Goal: Task Accomplishment & Management: Use online tool/utility

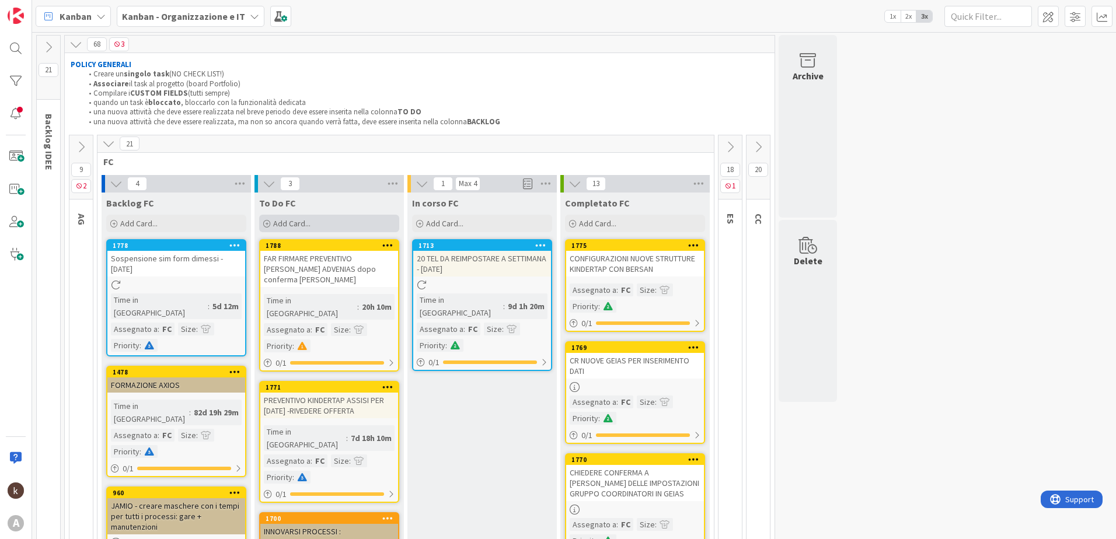
click at [330, 229] on div "Add Card..." at bounding box center [329, 224] width 140 height 18
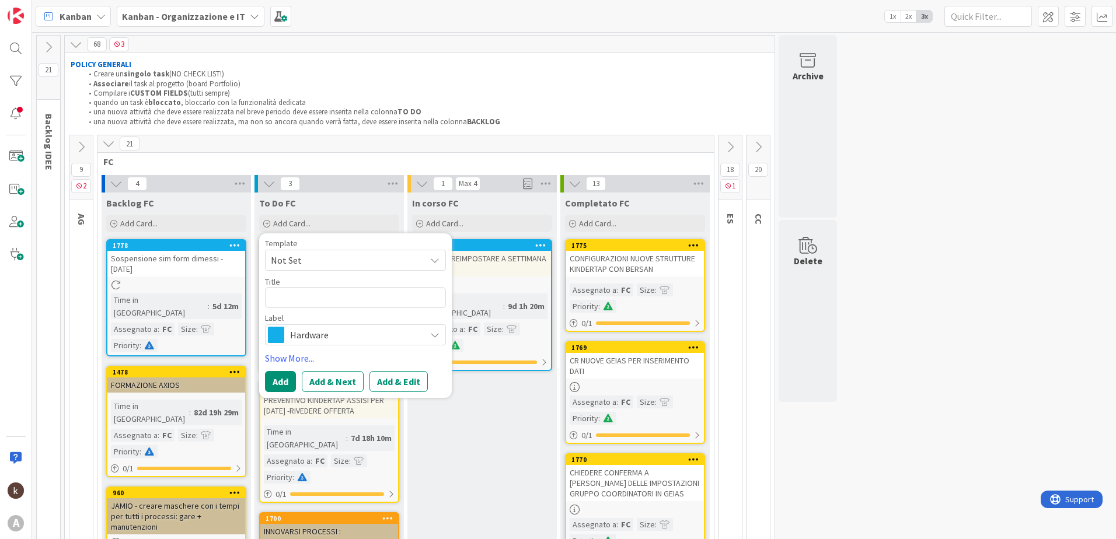
click at [343, 339] on span "Hardware" at bounding box center [355, 335] width 130 height 16
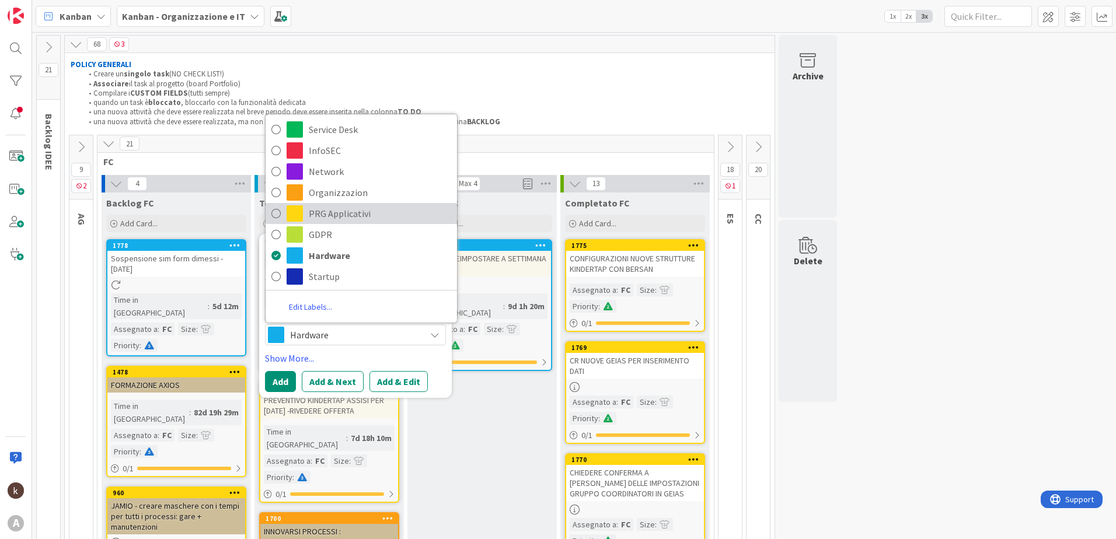
click at [343, 210] on span "PRG Applicativi" at bounding box center [380, 214] width 142 height 18
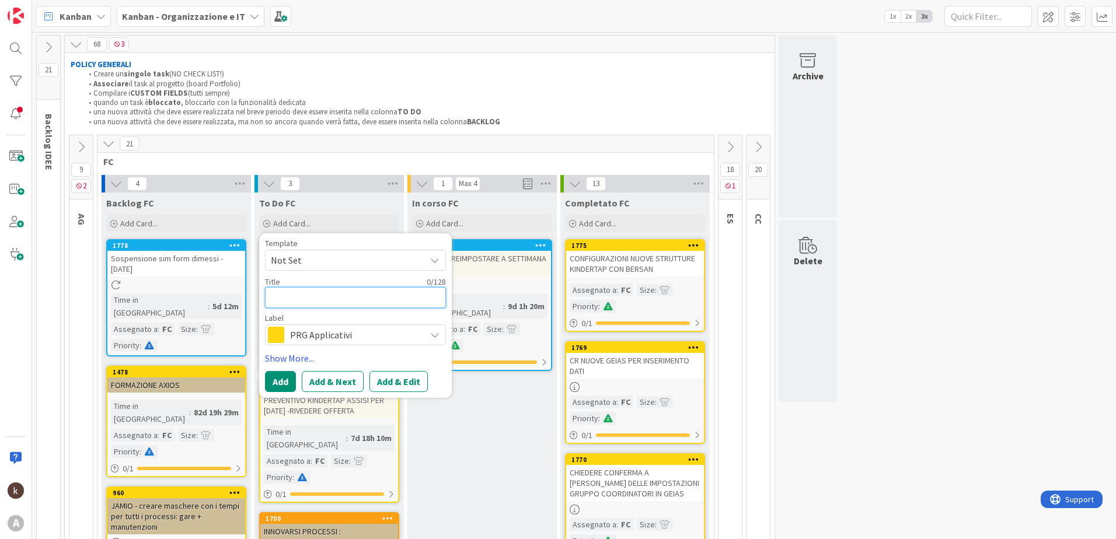
click at [313, 297] on textarea at bounding box center [355, 297] width 181 height 21
type textarea "x"
type textarea "I"
type textarea "x"
type textarea "IN"
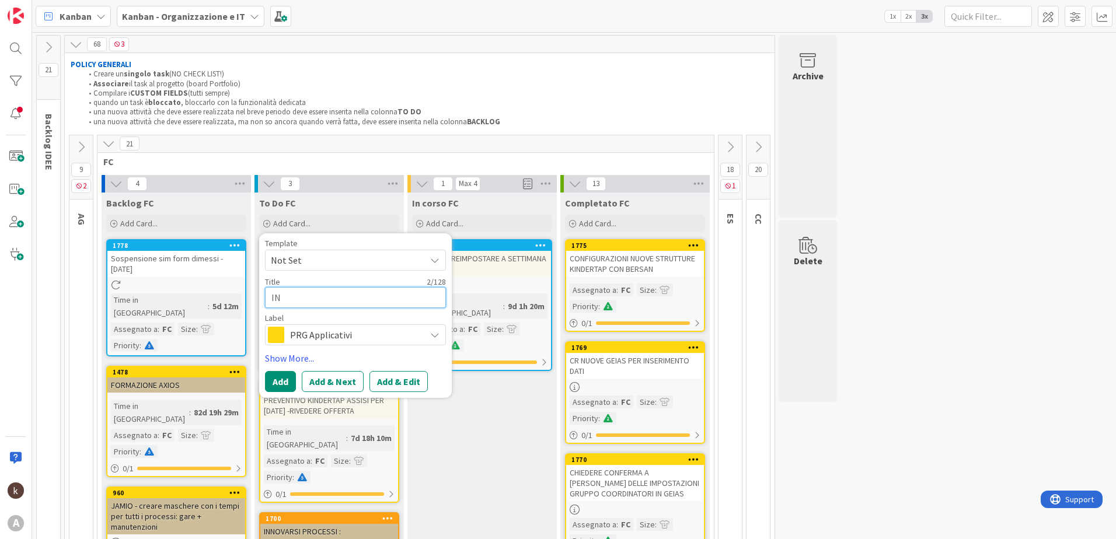
type textarea "x"
type textarea "INV"
type textarea "x"
type textarea "INVI"
type textarea "x"
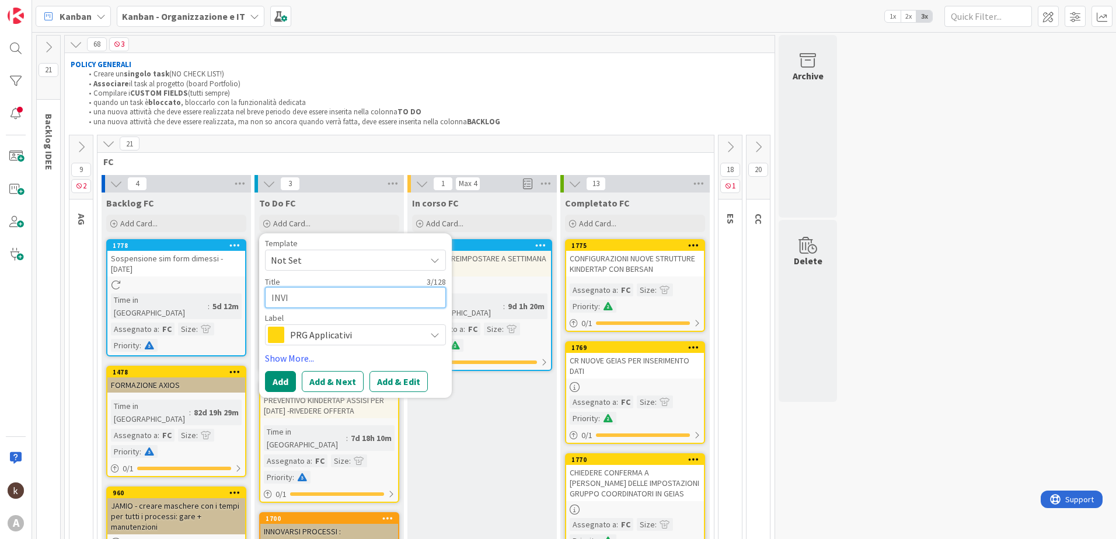
type textarea "INVIO"
type textarea "x"
type textarea "INVIO"
type textarea "x"
type textarea "INVIO M"
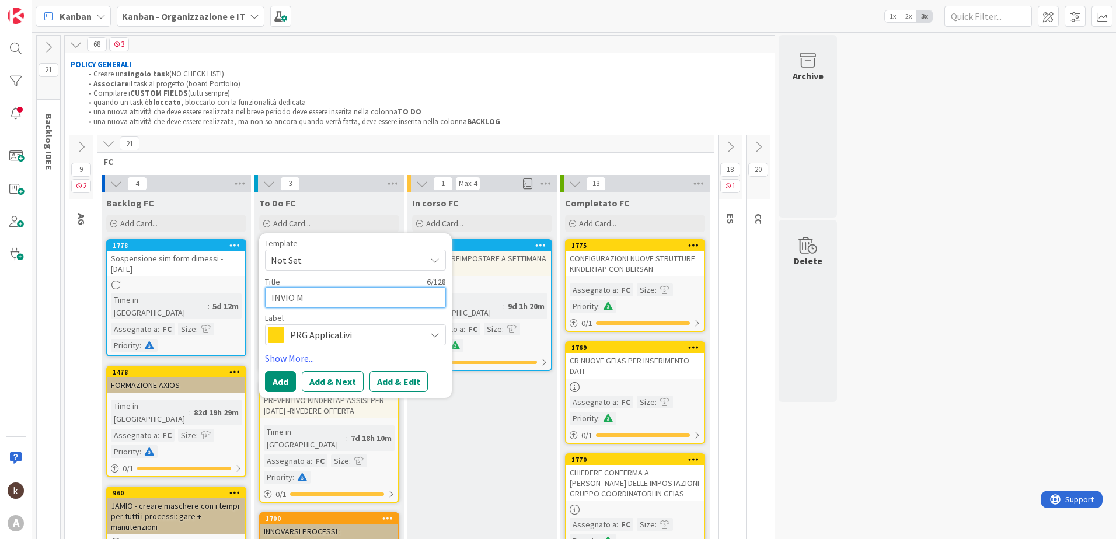
type textarea "x"
type textarea "INVIO MO"
type textarea "x"
type textarea "INVIO MOD"
type textarea "x"
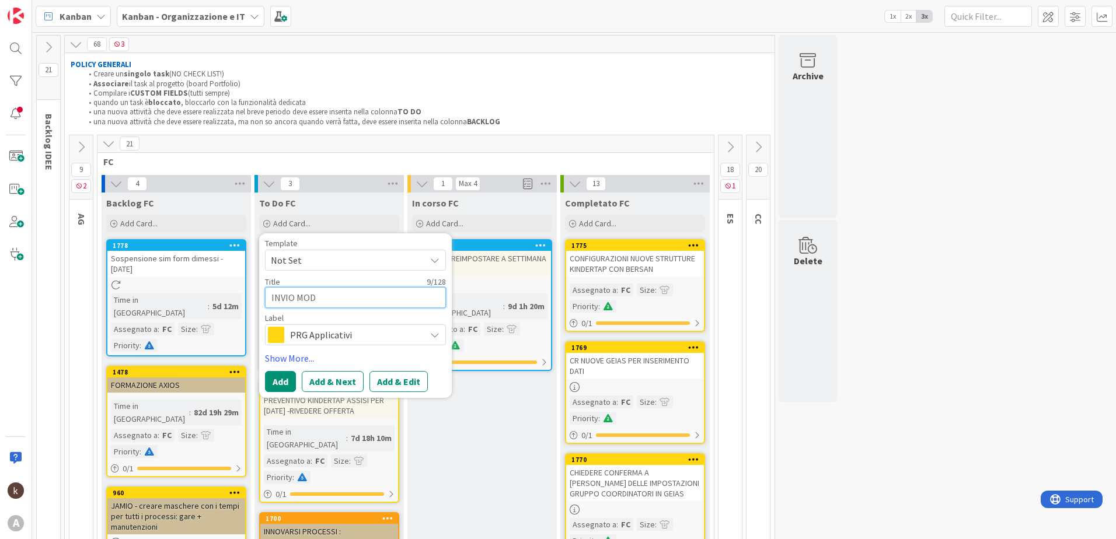
type textarea "INVIO MODU"
type textarea "x"
type textarea "INVIO MODUL"
type textarea "x"
type textarea "INVIO MODULI"
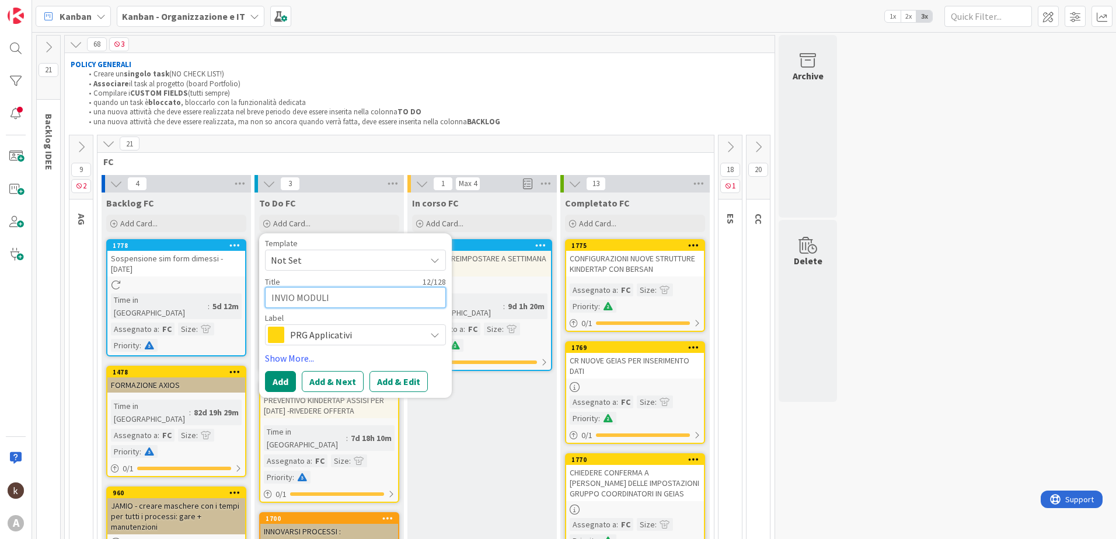
type textarea "x"
type textarea "INVIO MODULIS"
type textarea "x"
type textarea "INVIO MODULIST"
type textarea "x"
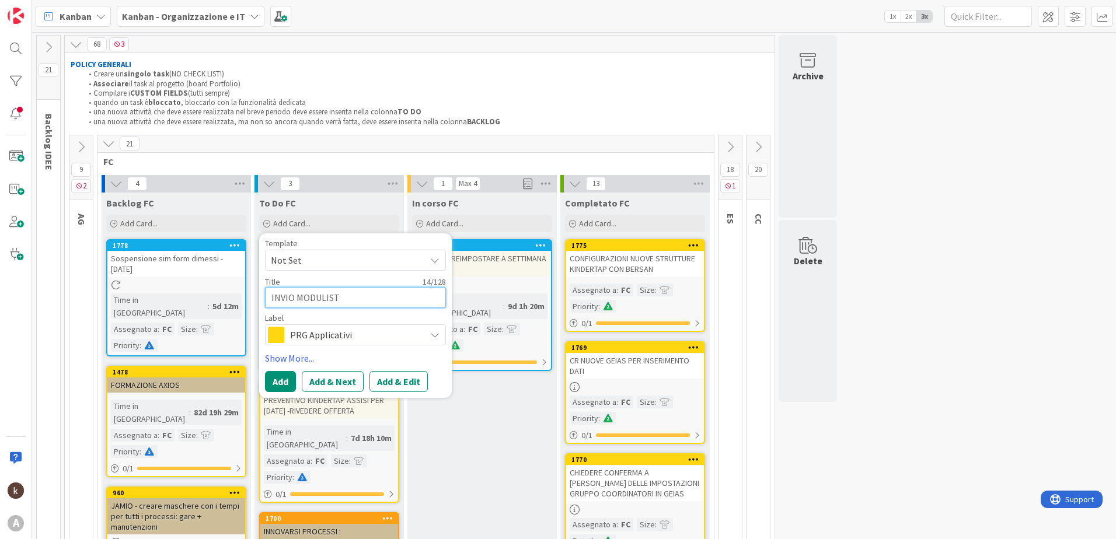
type textarea "INVIO MODULISTI"
type textarea "x"
type textarea "INVIO MODULISTIC"
type textarea "x"
type textarea "INVIO MODULISTICA"
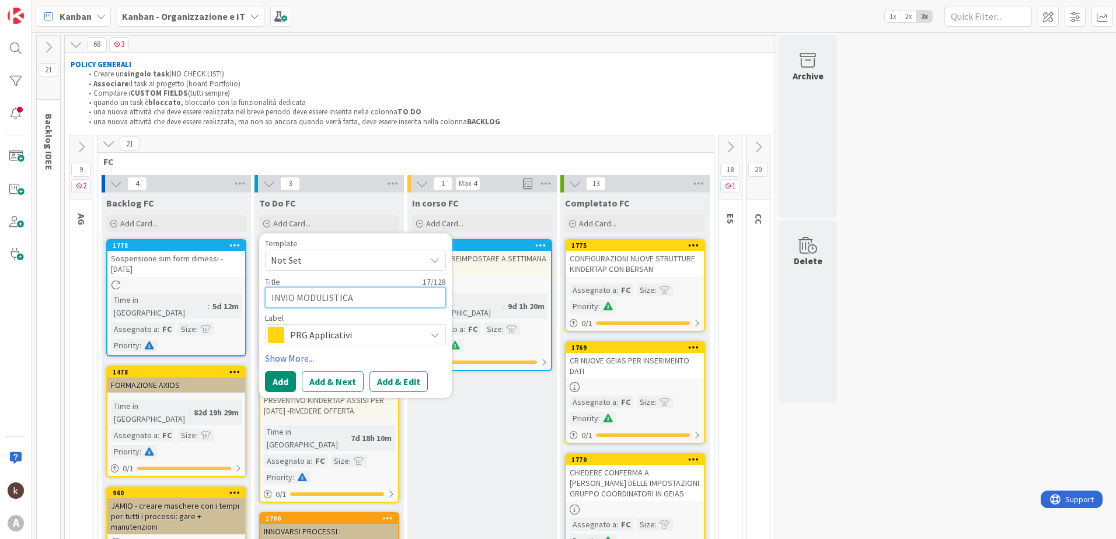
type textarea "x"
type textarea "INVIO MODULISTICA"
type textarea "x"
type textarea "INVIO MODULISTICA E"
type textarea "x"
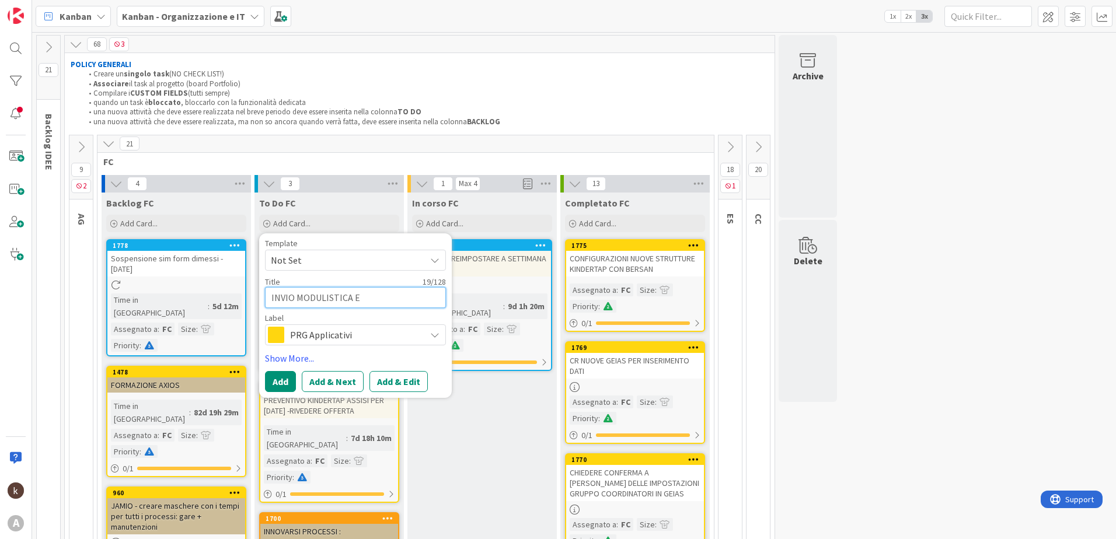
type textarea "INVIO MODULISTICA E"
type textarea "x"
type textarea "INVIO MODULISTICA E P"
type textarea "x"
type textarea "INVIO MODULISTICA E PR"
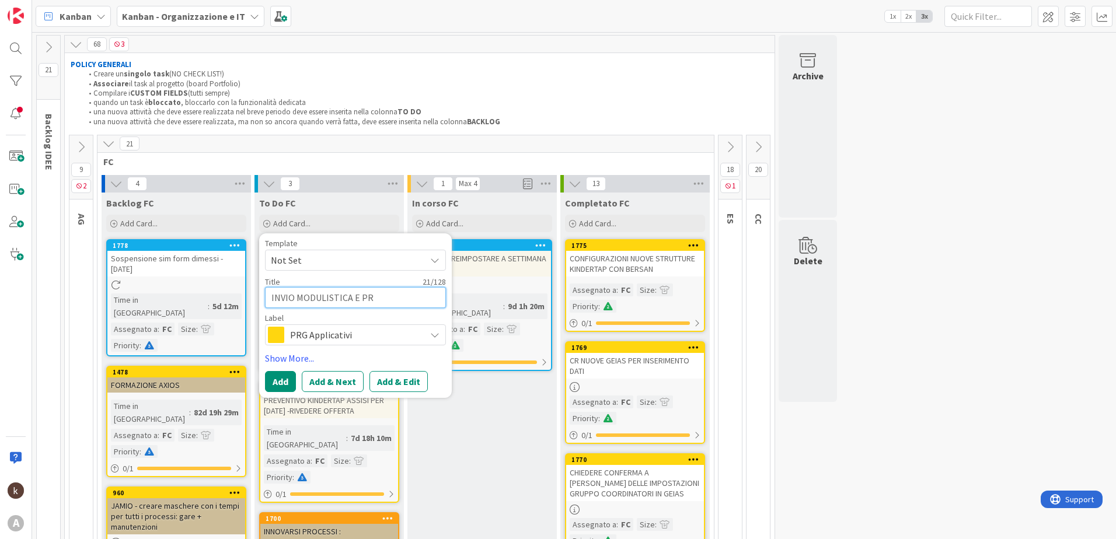
type textarea "x"
type textarea "INVIO MODULISTICA E PRA"
type textarea "x"
type textarea "INVIO MODULISTICA E PRAS"
type textarea "x"
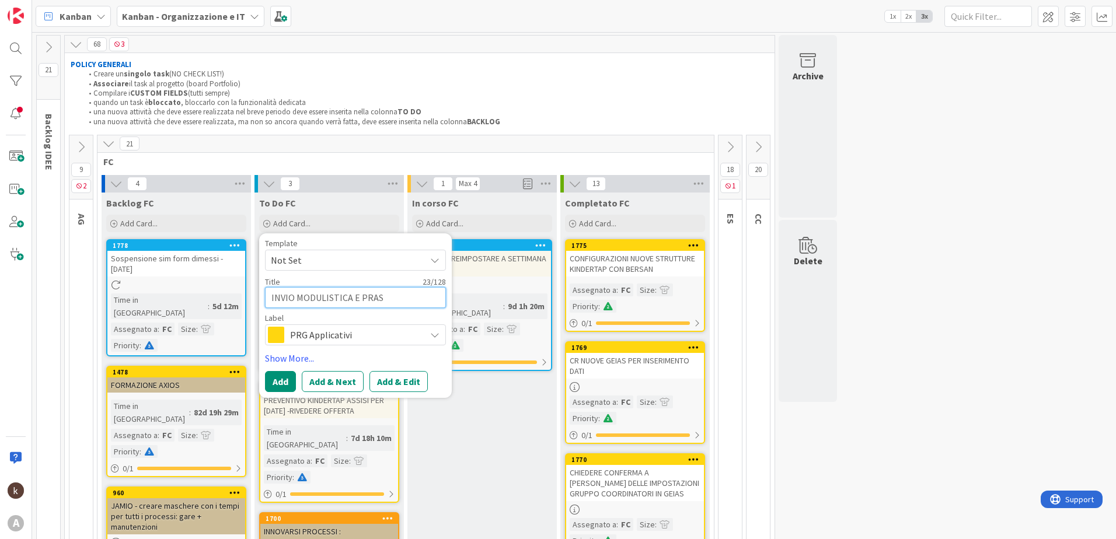
type textarea "INVIO MODULISTICA E PRASS"
type textarea "x"
type textarea "INVIO MODULISTICA E PRASSI"
type textarea "x"
type textarea "INVIO MODULISTICA E PRASSI"
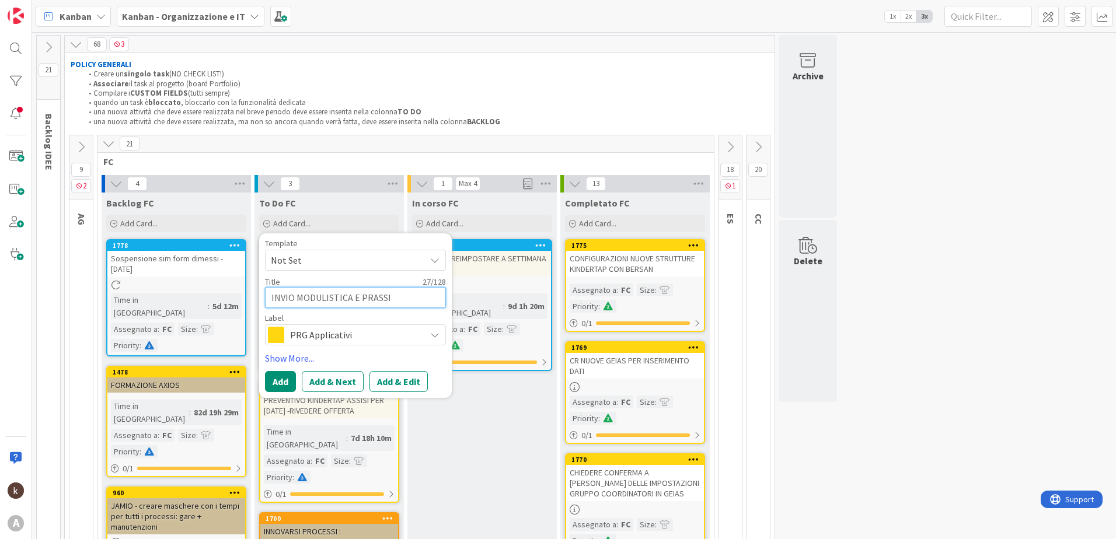
type textarea "x"
type textarea "INVIO MODULISTICA E PRASSI K"
type textarea "x"
type textarea "INVIO MODULISTICA E PRASSI KI"
type textarea "x"
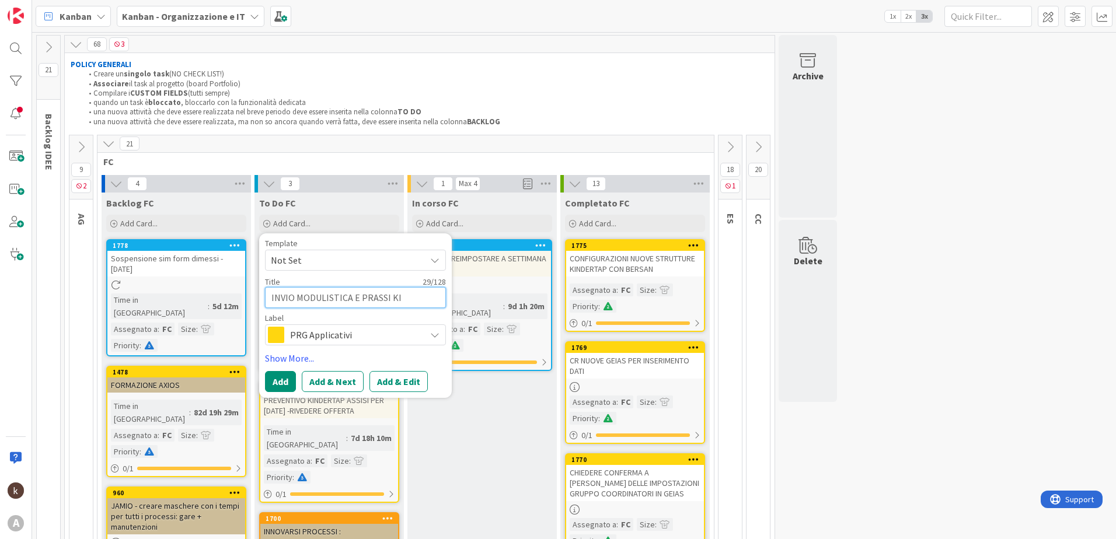
type textarea "INVIO MODULISTICA E PRASSI K"
type textarea "x"
type textarea "INVIO MODULISTICA E PRASSI"
type textarea "x"
type textarea "INVIO MODULISTICA E PRASSI F"
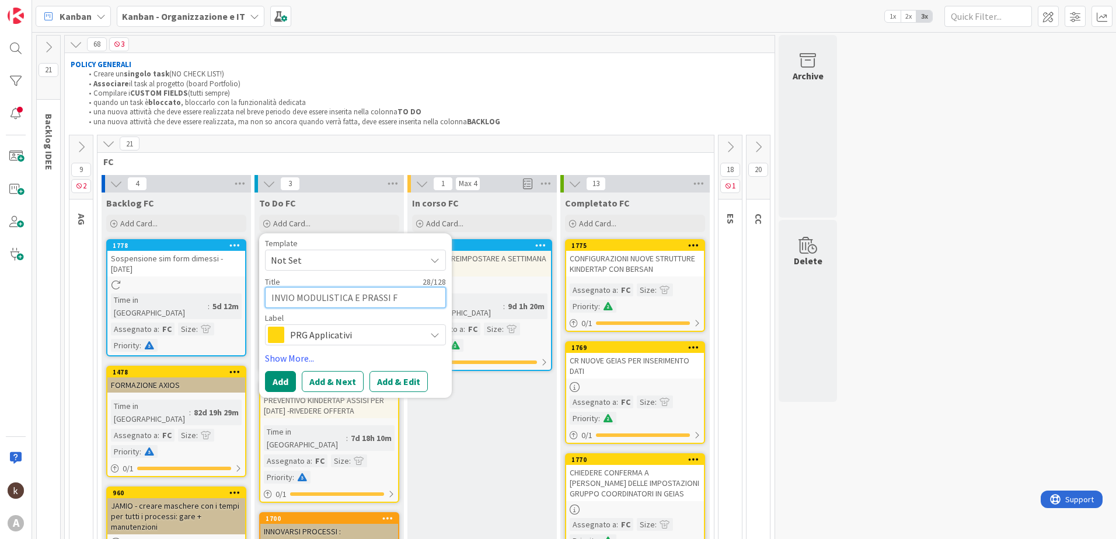
type textarea "x"
type textarea "INVIO MODULISTICA E PRASSI FO"
type textarea "x"
type textarea "INVIO MODULISTICA E PRASSI FOT"
type textarea "x"
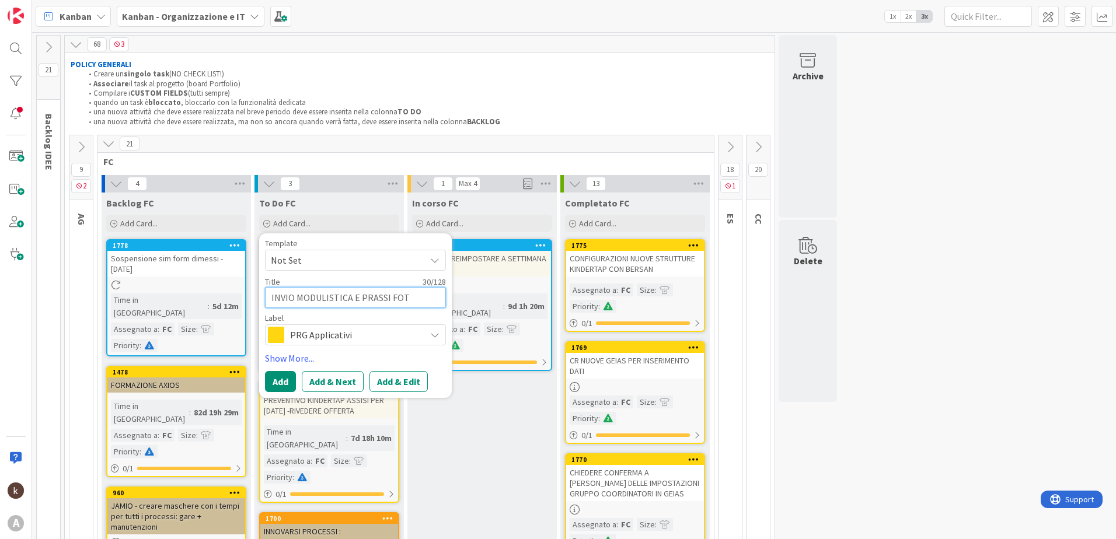
type textarea "INVIO MODULISTICA E PRASSI FOTO"
type textarea "x"
type textarea "INVIO MODULISTICA E PRASSI FOTO"
type textarea "x"
type textarea "INVIO MODULISTICA E PRASSI FOTO K"
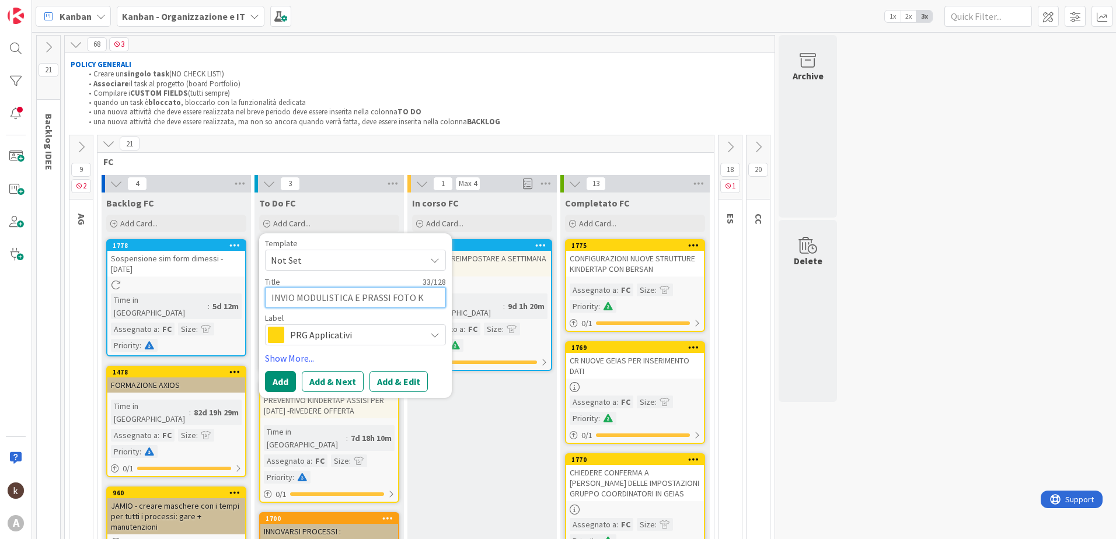
type textarea "x"
type textarea "INVIO MODULISTICA E PRASSI FOTO KI"
type textarea "x"
type textarea "INVIO MODULISTICA E PRASSI FOTO KIN"
type textarea "x"
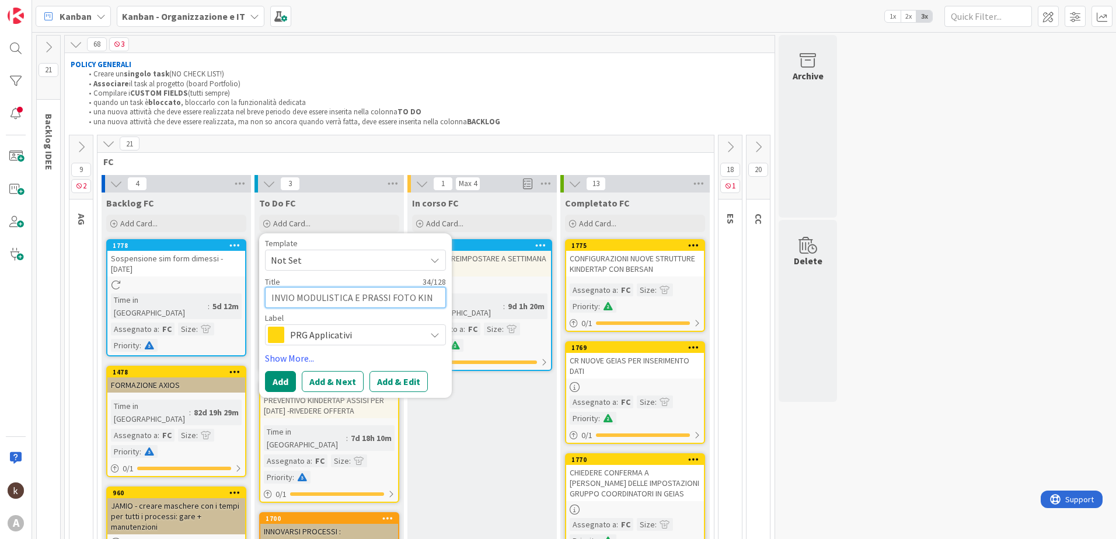
type textarea "INVIO MODULISTICA E PRASSI FOTO KIND"
type textarea "x"
type textarea "INVIO MODULISTICA E PRASSI FOTO KINDE"
type textarea "x"
type textarea "INVIO MODULISTICA E PRASSI FOTO KINDER"
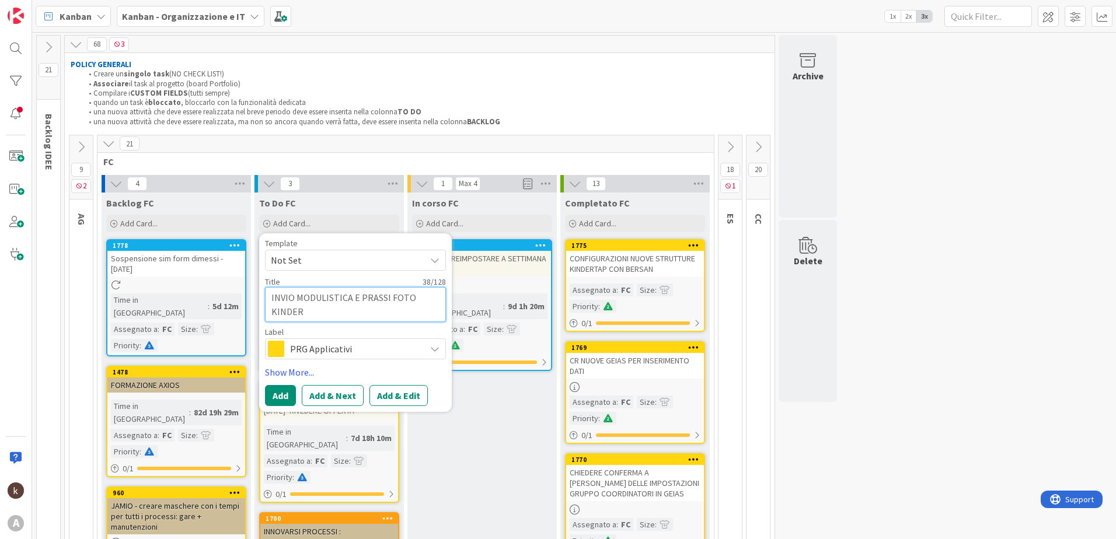
type textarea "x"
type textarea "INVIO MODULISTICA E PRASSI FOTO KINDERT"
type textarea "x"
type textarea "INVIO MODULISTICA E PRASSI FOTO KINDERTA"
type textarea "x"
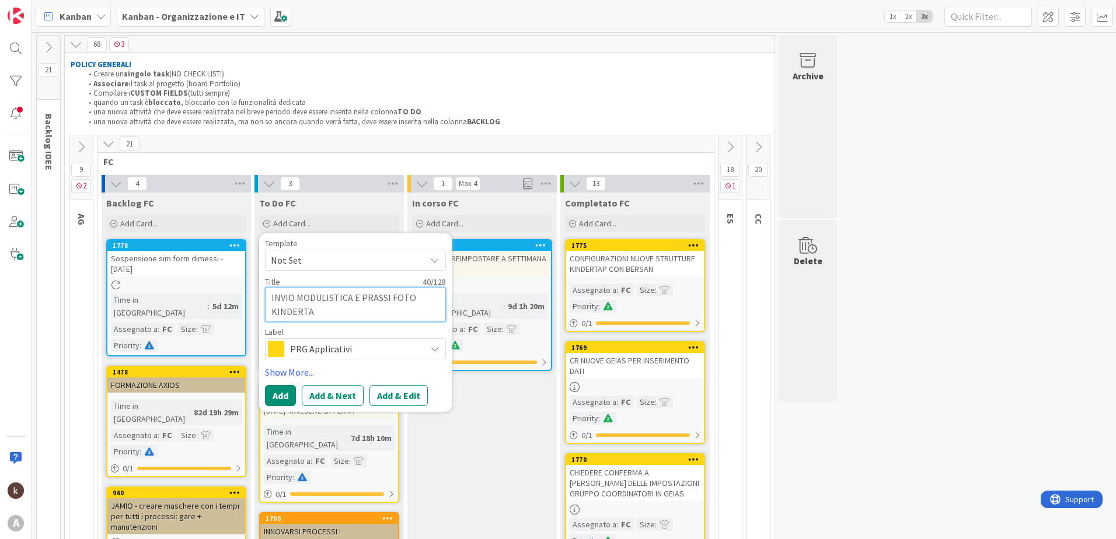
type textarea "INVIO MODULISTICA E PRASSI FOTO KINDERTAP"
type textarea "x"
type textarea "INVIO MODULISTICA E PRASSI FOTO KINDERTAP"
type textarea "x"
type textarea "INVIO MODULISTICA E PRASSI FOTO KINDERTAP M"
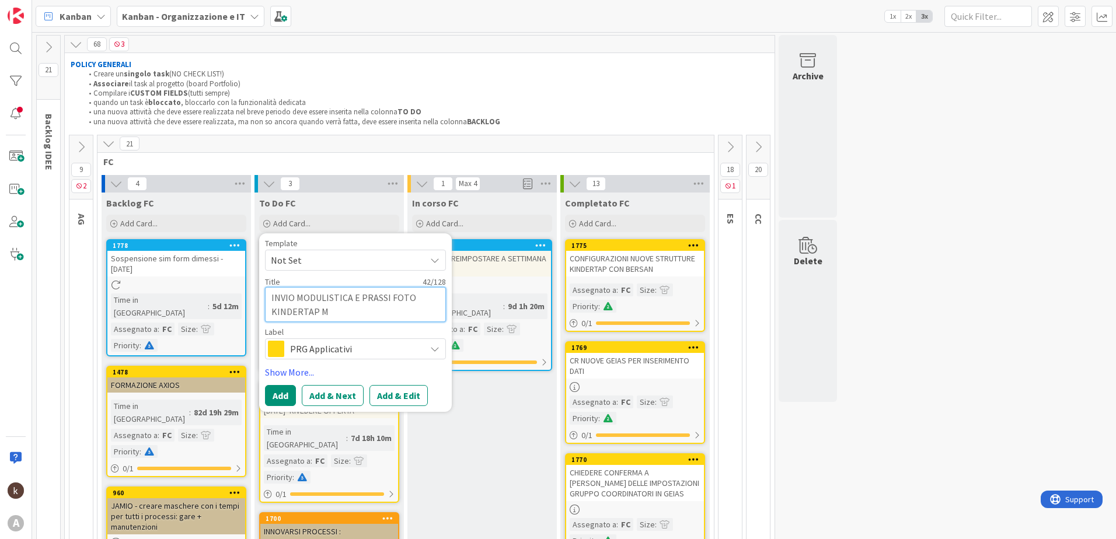
type textarea "x"
type textarea "INVIO MODULISTICA E PRASSI FOTO KINDERTAP MO"
type textarea "x"
type textarea "INVIO MODULISTICA E PRASSI FOTO KINDERTAP MOR"
type textarea "x"
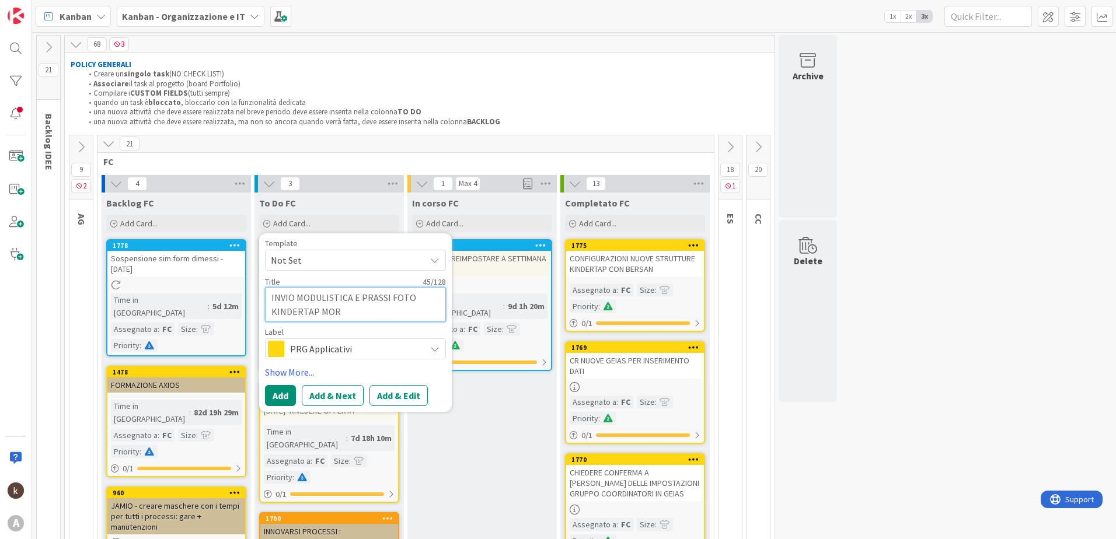
type textarea "INVIO MODULISTICA E PRASSI FOTO KINDERTAP MORT"
type textarea "x"
type textarea "INVIO MODULISTICA E PRASSI FOTO KINDERTAP MORTA"
type textarea "x"
type textarea "INVIO MODULISTICA E PRASSI FOTO KINDERTAP MORTAR"
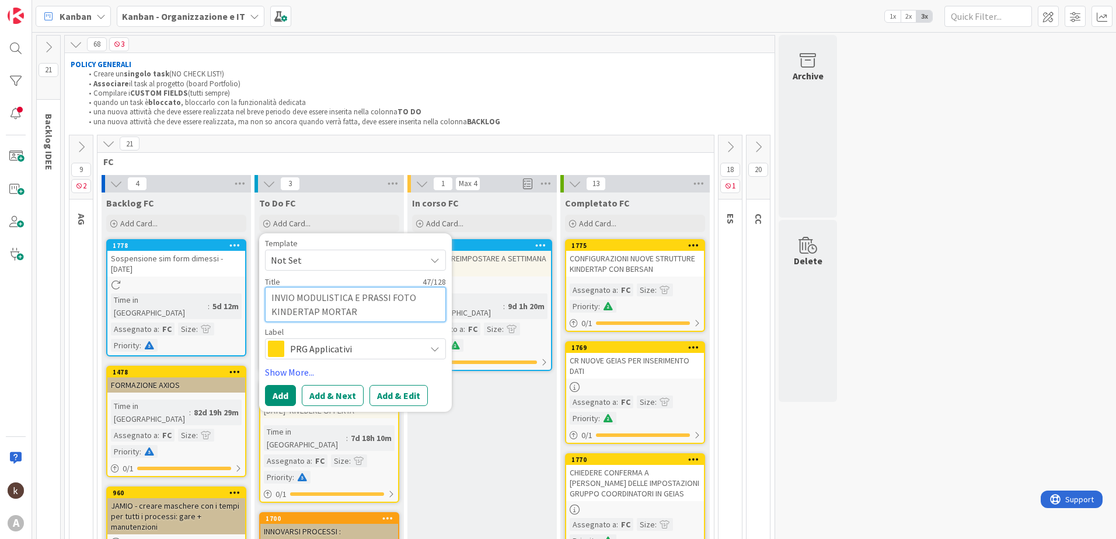
type textarea "x"
type textarea "INVIO MODULISTICA E PRASSI FOTO KINDERTAP MORTARA"
type textarea "x"
type textarea "INVIO MODULISTICA E PRASSI FOTO KINDERTAP MORTARA"
type textarea "x"
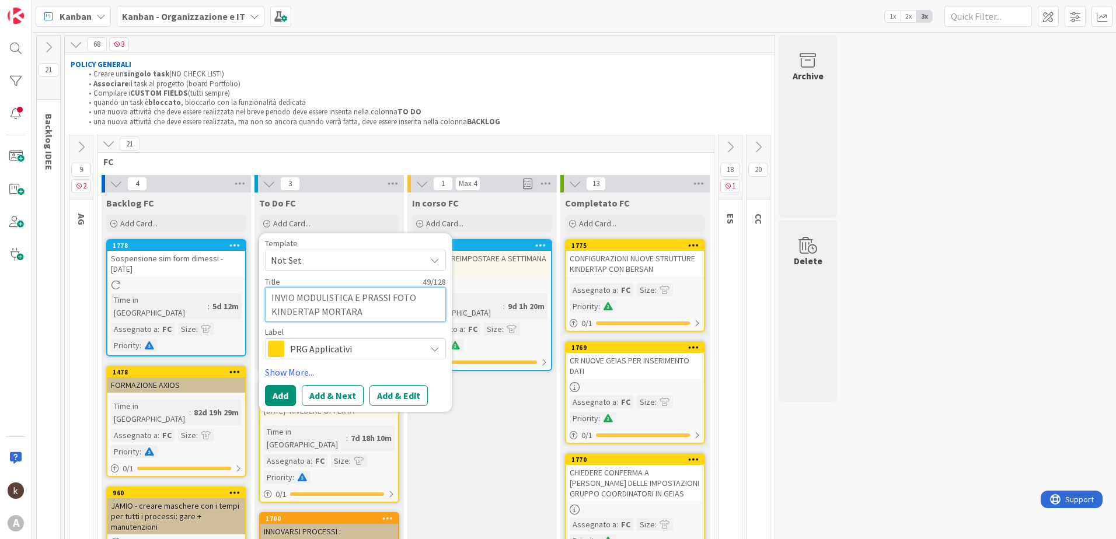
type textarea "INVIO MODULISTICA E PRASSI FOTO KINDERTAP MORTARA E"
type textarea "x"
type textarea "INVIO MODULISTICA E PRASSI FOTO KINDERTAP MORTARA E"
type textarea "x"
type textarea "INVIO MODULISTICA E PRASSI FOTO KINDERTAP MORTARA E S"
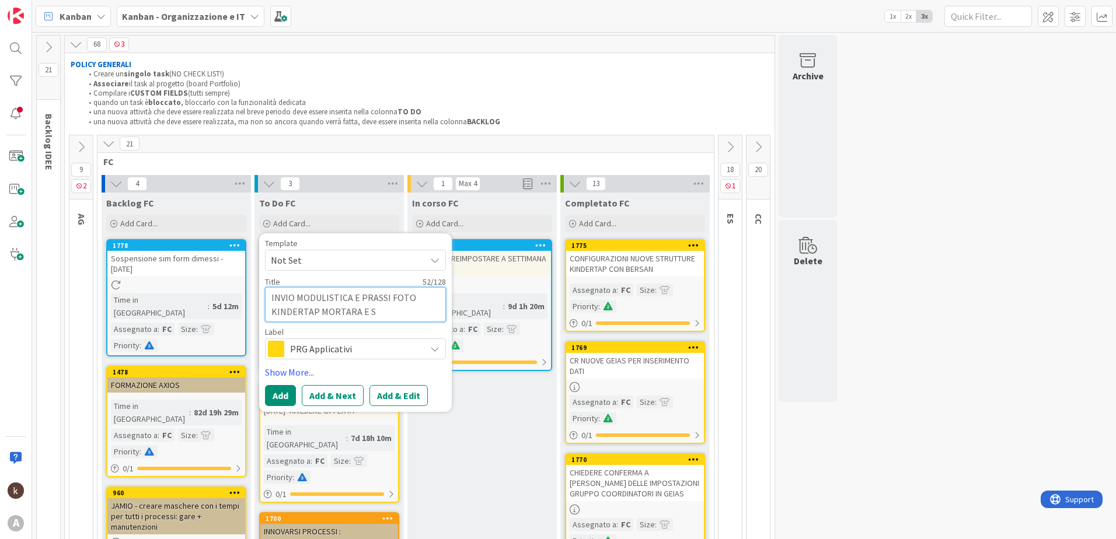
type textarea "x"
type textarea "INVIO MODULISTICA E PRASSI FOTO KINDERTAP MORTARA E SA"
type textarea "x"
type textarea "INVIO MODULISTICA E PRASSI FOTO KINDERTAP MORTARA E SAR"
type textarea "x"
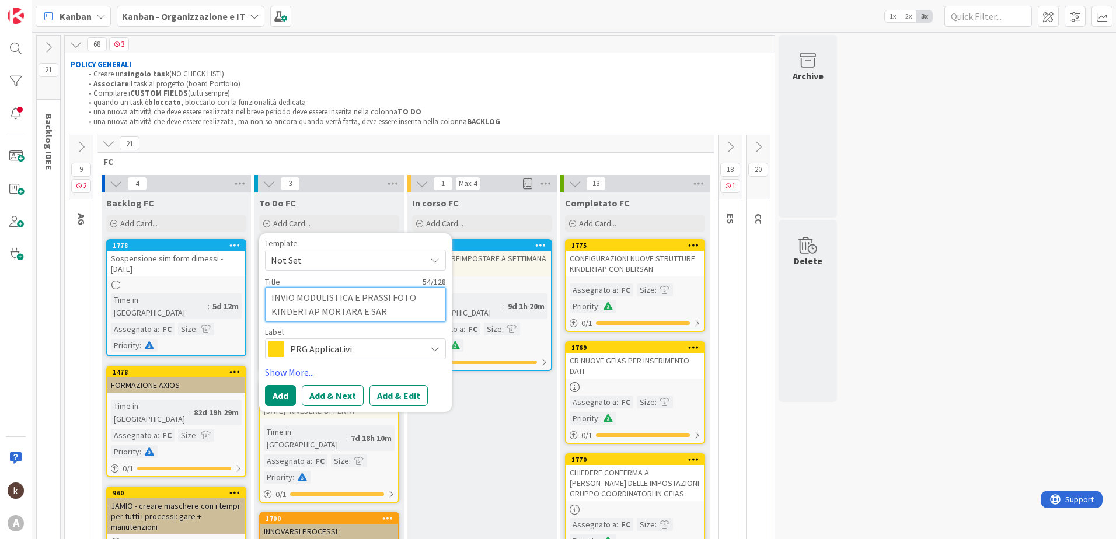
type textarea "INVIO MODULISTICA E PRASSI FOTO KINDERTAP MORTARA E SARR"
type textarea "x"
type textarea "INVIO MODULISTICA E PRASSI FOTO KINDERTAP MORTARA E SARRE"
click at [282, 372] on link "Show More..." at bounding box center [355, 372] width 181 height 14
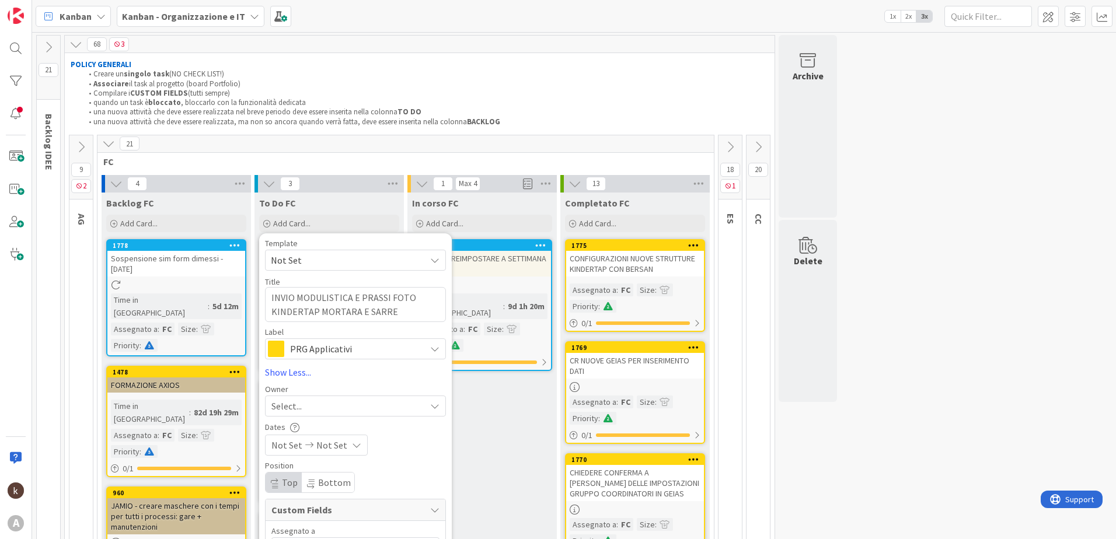
click at [292, 401] on span "Select..." at bounding box center [286, 406] width 30 height 14
click at [298, 395] on div "Owner Select... kanban helpdesk" at bounding box center [355, 401] width 181 height 32
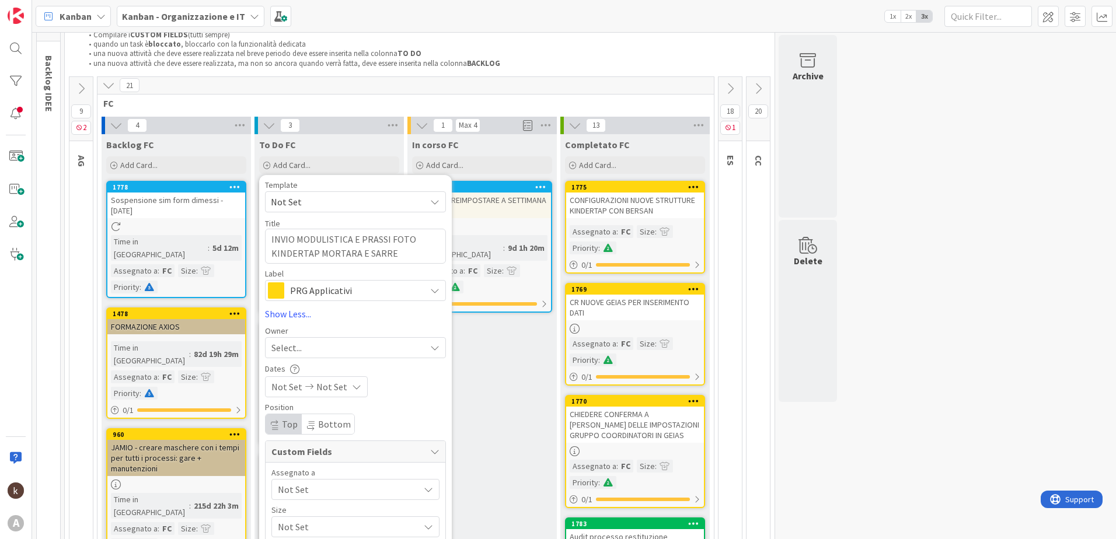
click at [306, 413] on span "Not Set" at bounding box center [348, 490] width 141 height 14
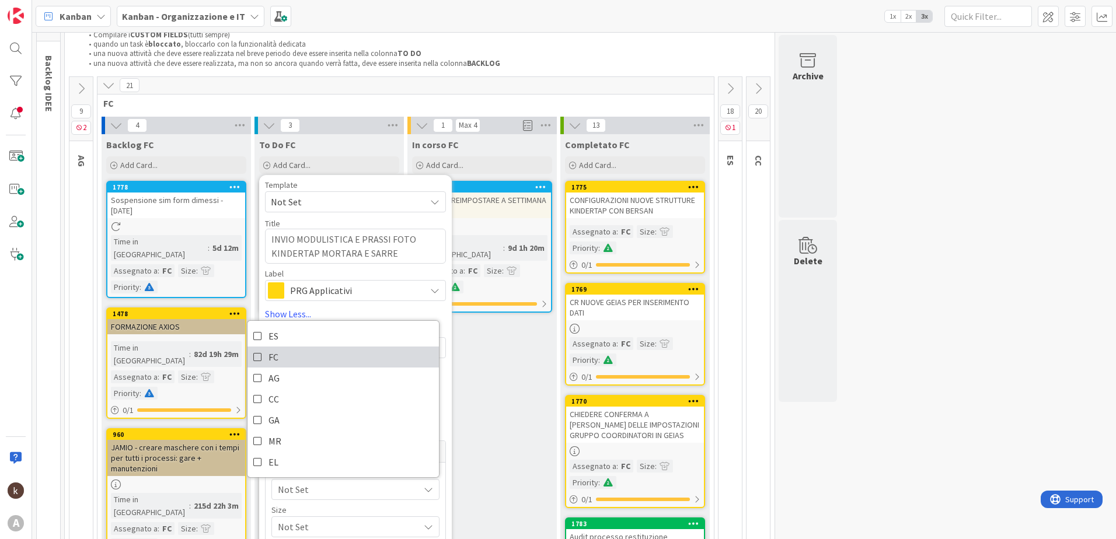
click at [295, 363] on link "FC" at bounding box center [342, 357] width 191 height 21
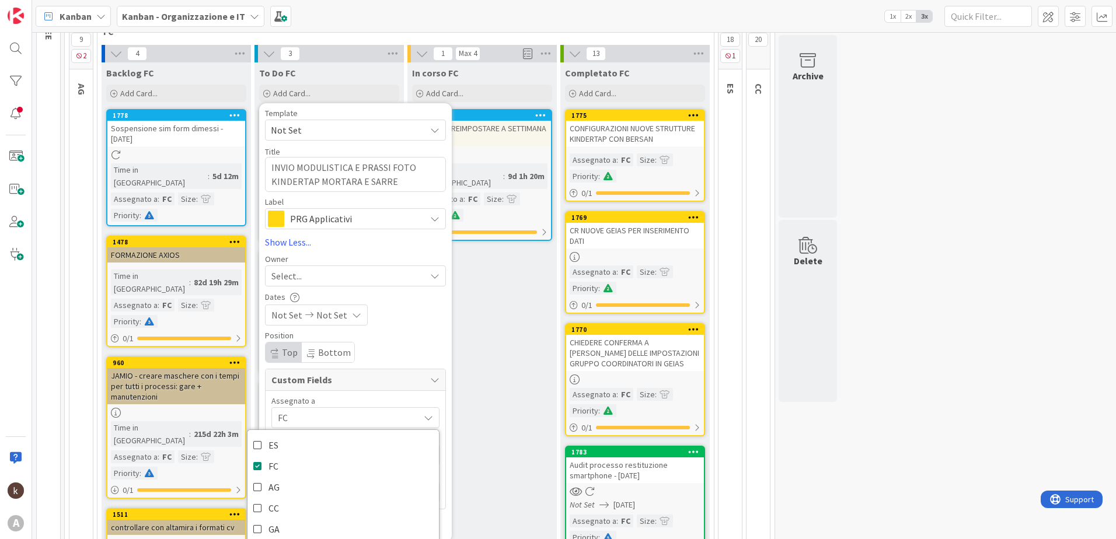
scroll to position [233, 0]
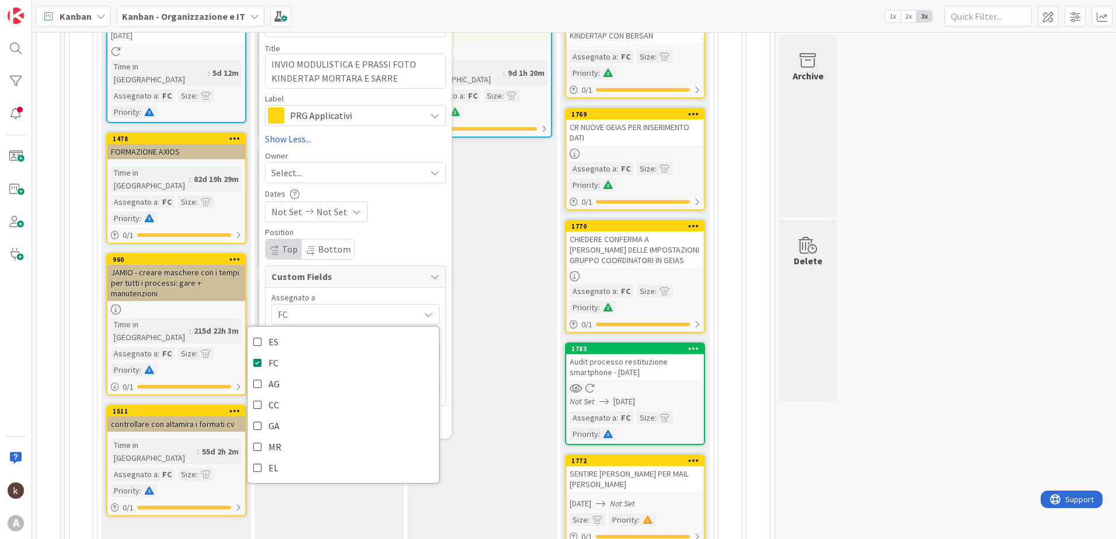
click at [340, 292] on div "Assegnato a FC ES FC AG CC GA MR EL Size Not Set Priority Not Set" at bounding box center [356, 347] width 180 height 118
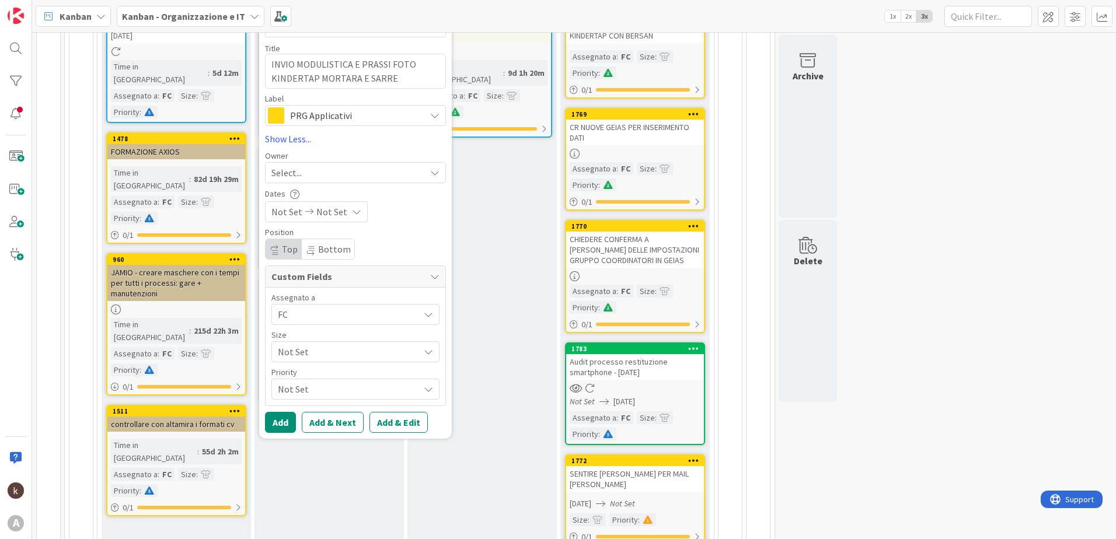
click at [332, 356] on span "Not Set" at bounding box center [345, 352] width 135 height 16
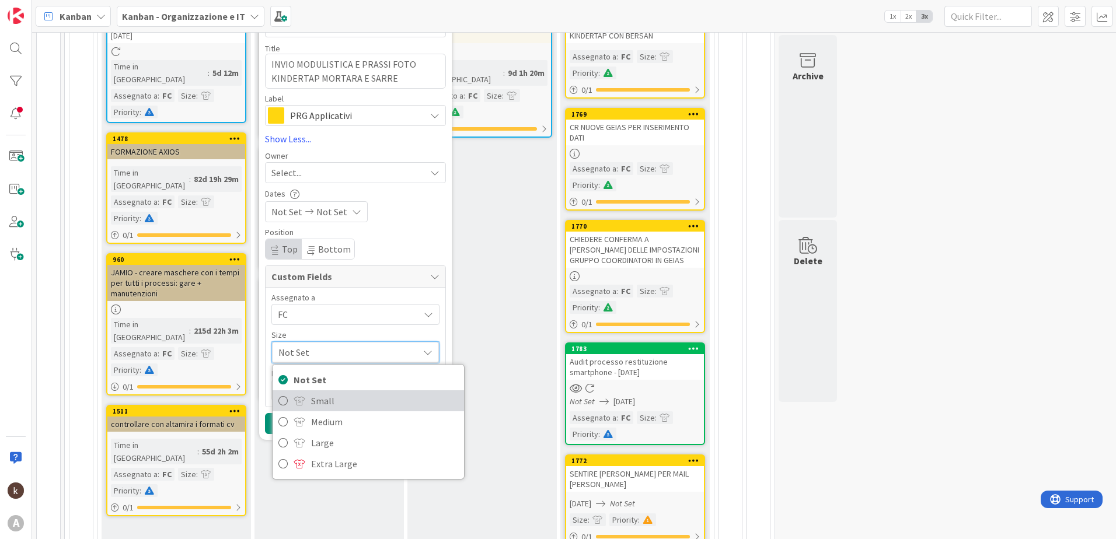
click at [329, 400] on span "Small" at bounding box center [384, 401] width 147 height 18
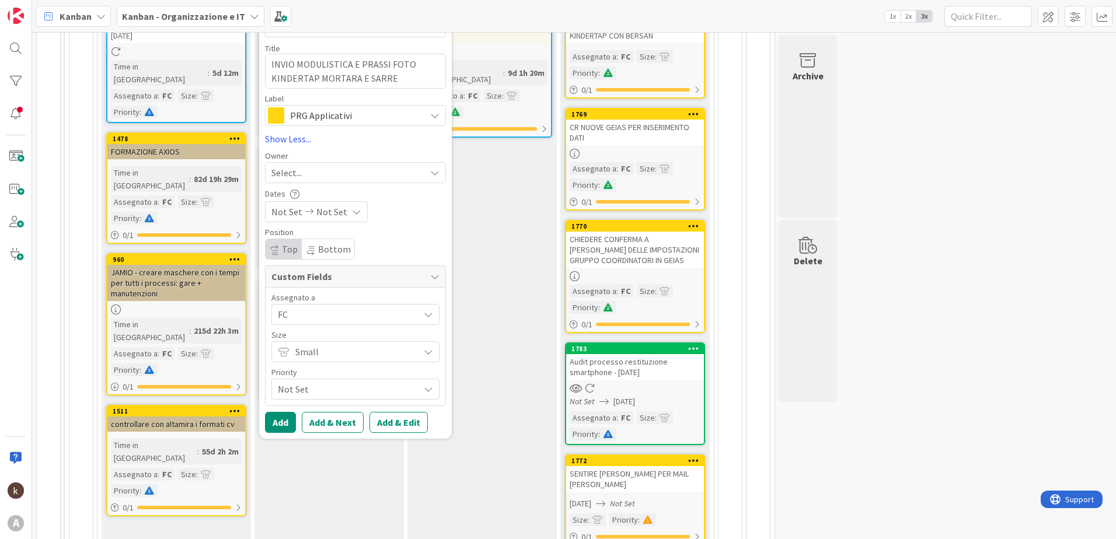
click at [326, 392] on span "Not Set" at bounding box center [345, 389] width 135 height 16
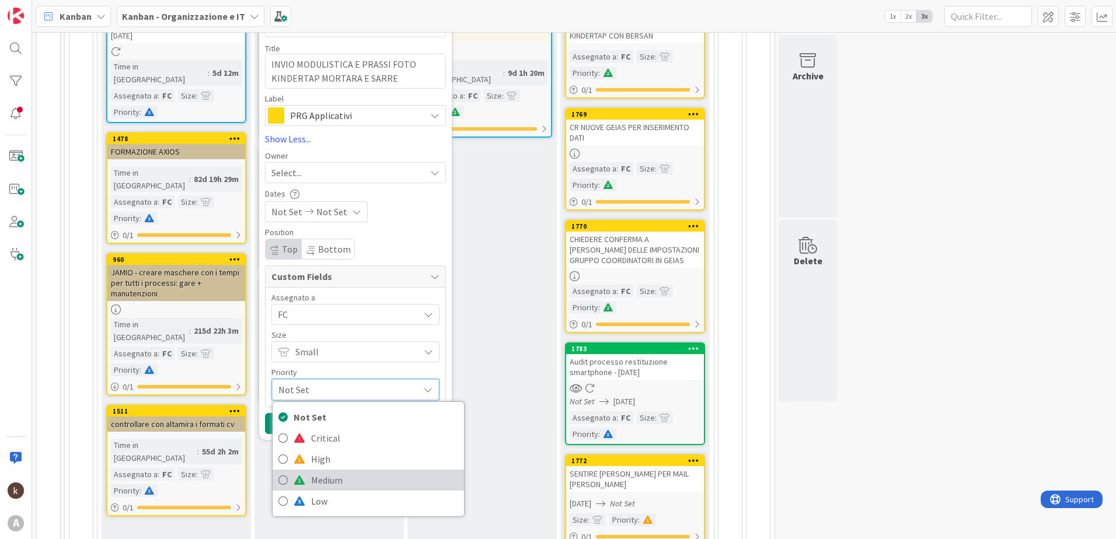
click at [320, 413] on span "Medium" at bounding box center [384, 481] width 147 height 18
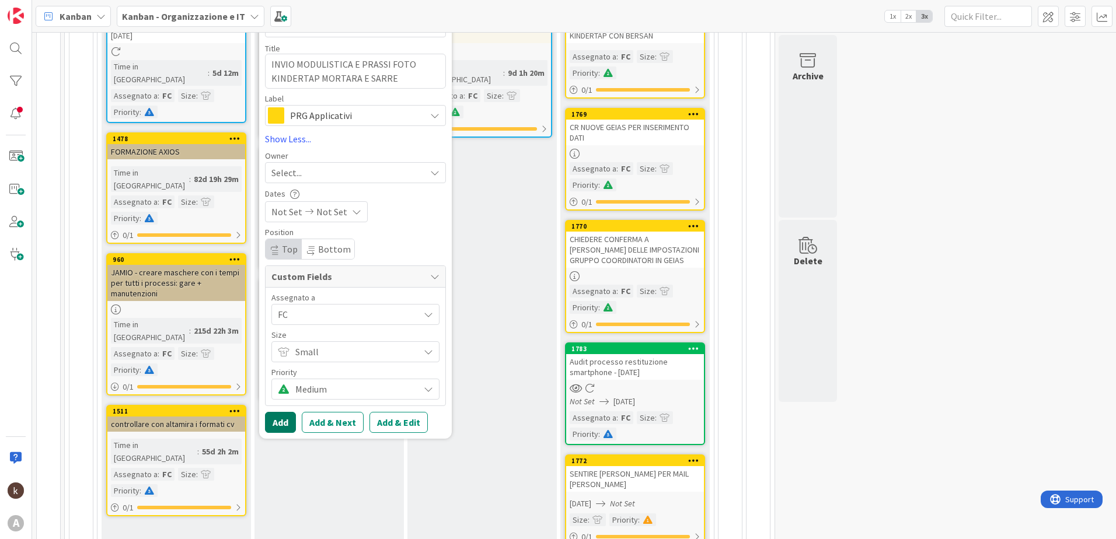
click at [280, 413] on button "Add" at bounding box center [280, 422] width 31 height 21
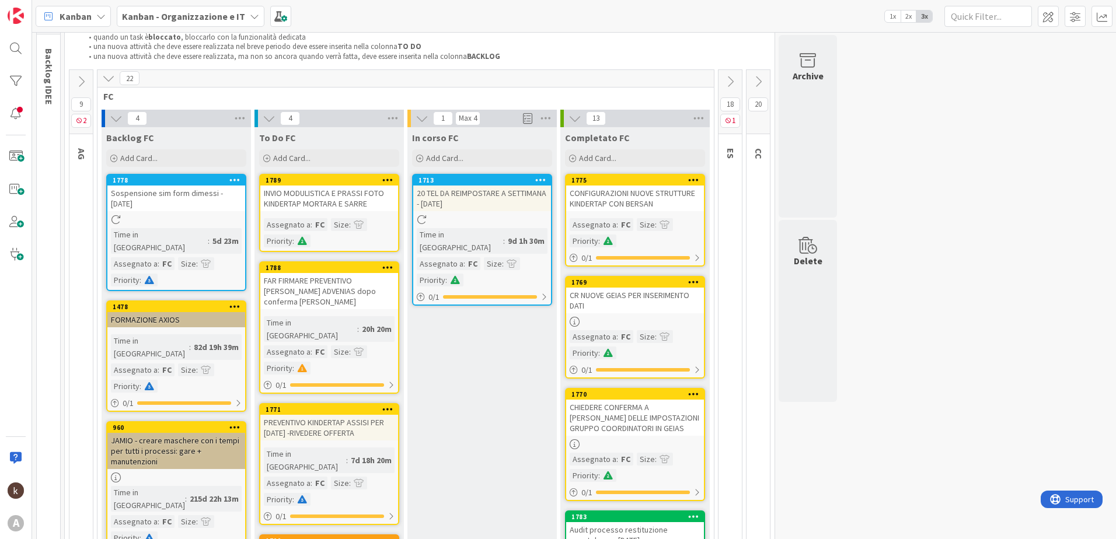
scroll to position [58, 0]
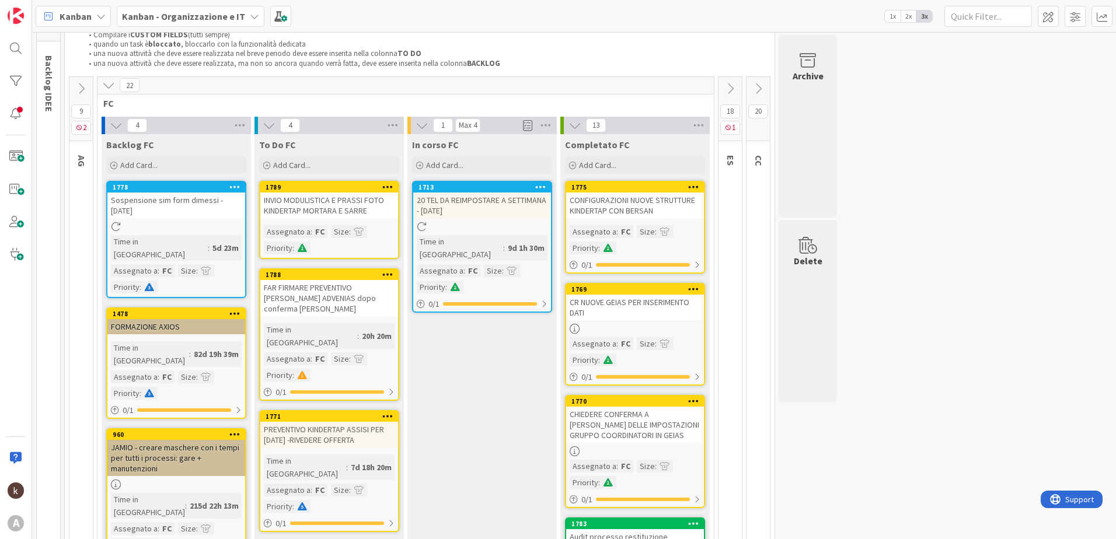
click at [322, 203] on div "INVIO MODULISTICA E PRASSI FOTO KINDERTAP MORTARA E SARRE" at bounding box center [329, 206] width 138 height 26
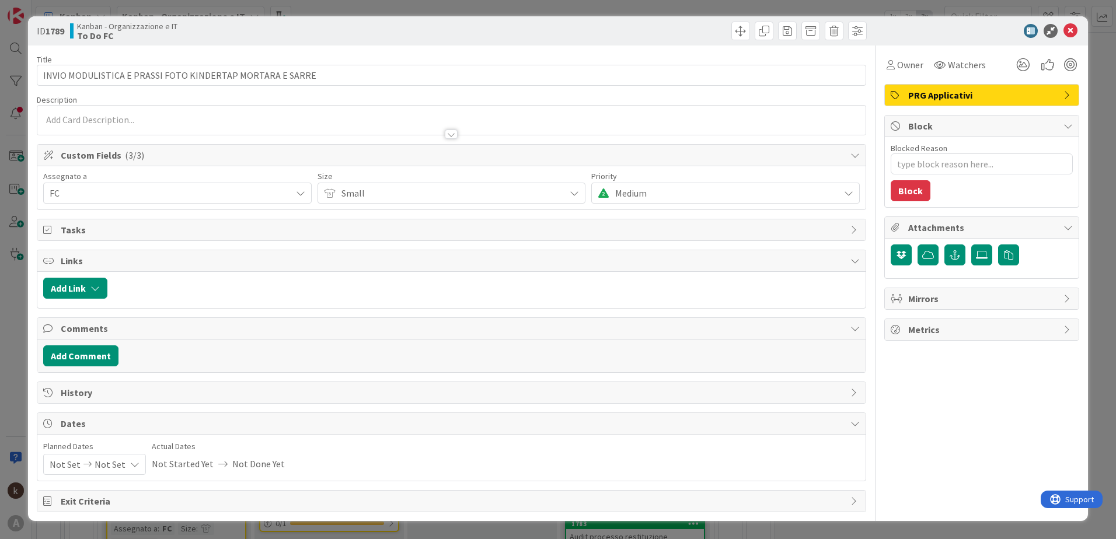
type textarea "x"
click at [75, 282] on button "Add Link" at bounding box center [75, 288] width 64 height 21
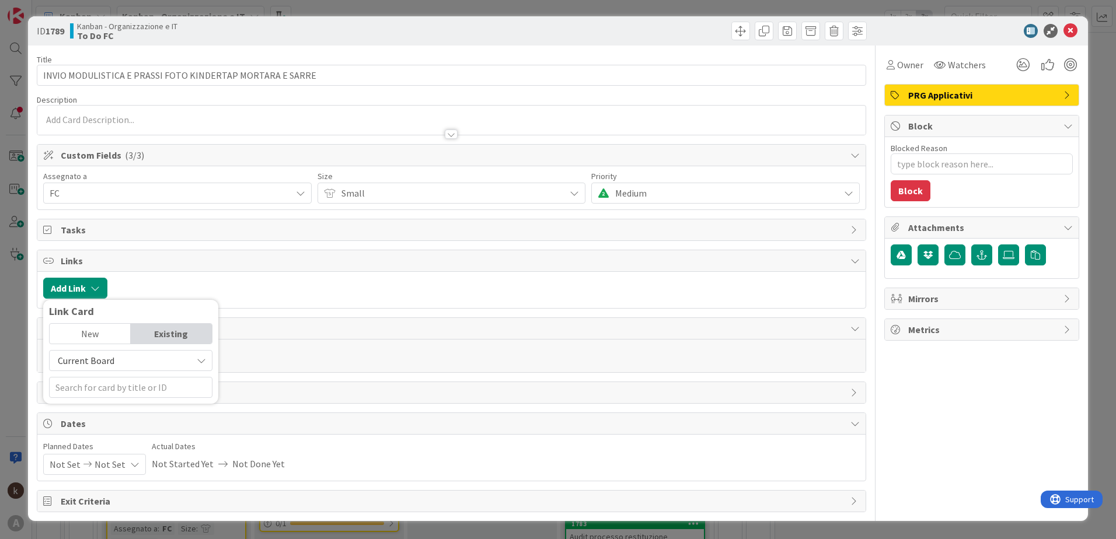
click at [135, 360] on span "Current Board" at bounding box center [120, 361] width 131 height 16
click at [132, 413] on span "All Boards" at bounding box center [136, 409] width 162 height 18
click at [124, 394] on input "text" at bounding box center [130, 387] width 163 height 21
click at [99, 358] on span "All Boards" at bounding box center [120, 361] width 131 height 16
click at [97, 408] on span "All Boards" at bounding box center [136, 409] width 162 height 18
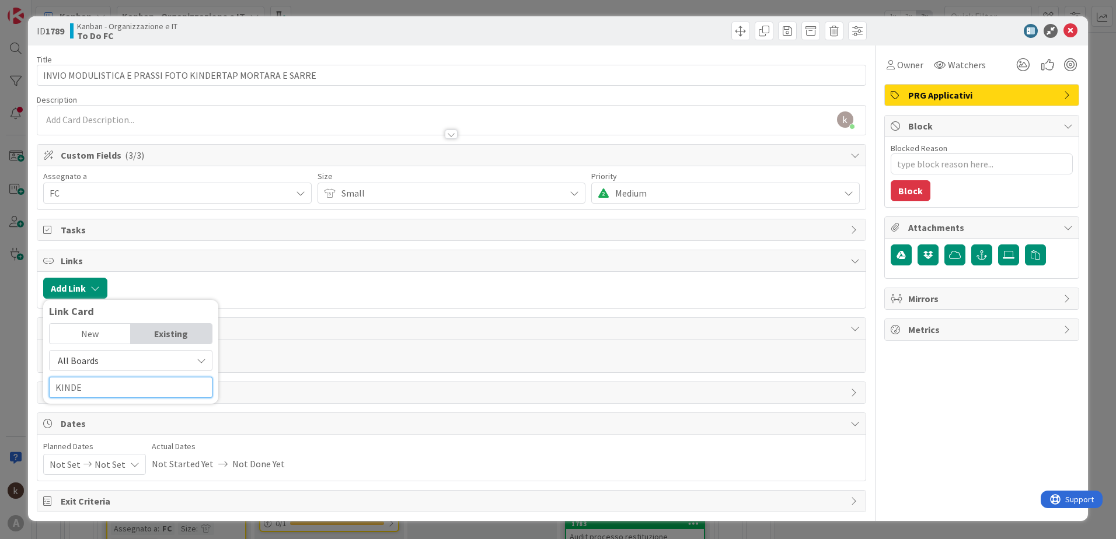
click at [95, 390] on input "KINDE" at bounding box center [130, 387] width 163 height 21
type input "K"
type input "MORTARA"
click at [111, 357] on span "All Boards" at bounding box center [120, 361] width 131 height 16
click at [111, 406] on span "All Boards" at bounding box center [136, 409] width 162 height 18
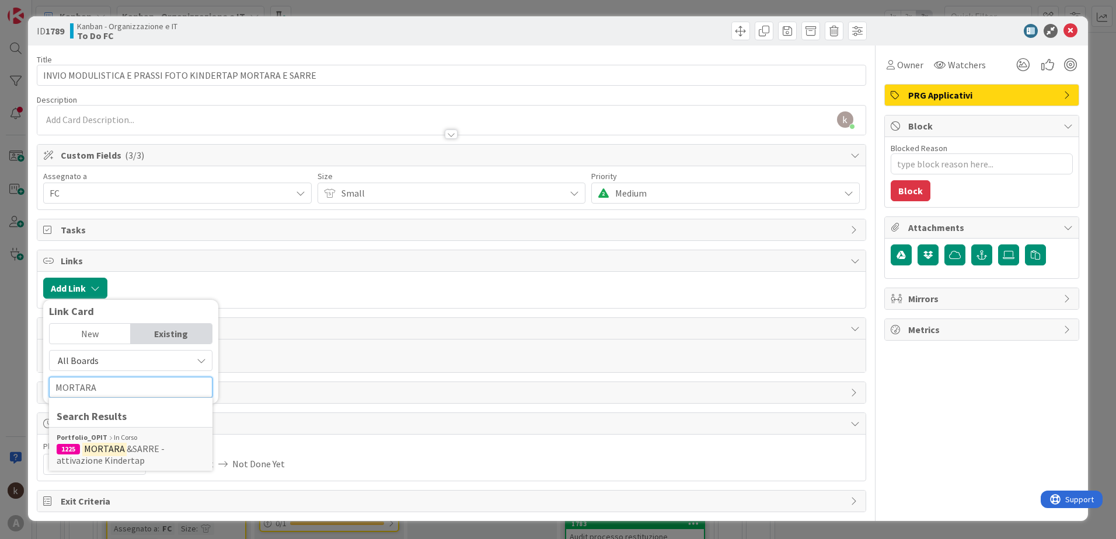
click at [115, 385] on input "MORTARA" at bounding box center [130, 387] width 163 height 21
click at [120, 413] on span "&SARRE - attivazione Kindertap" at bounding box center [111, 454] width 108 height 23
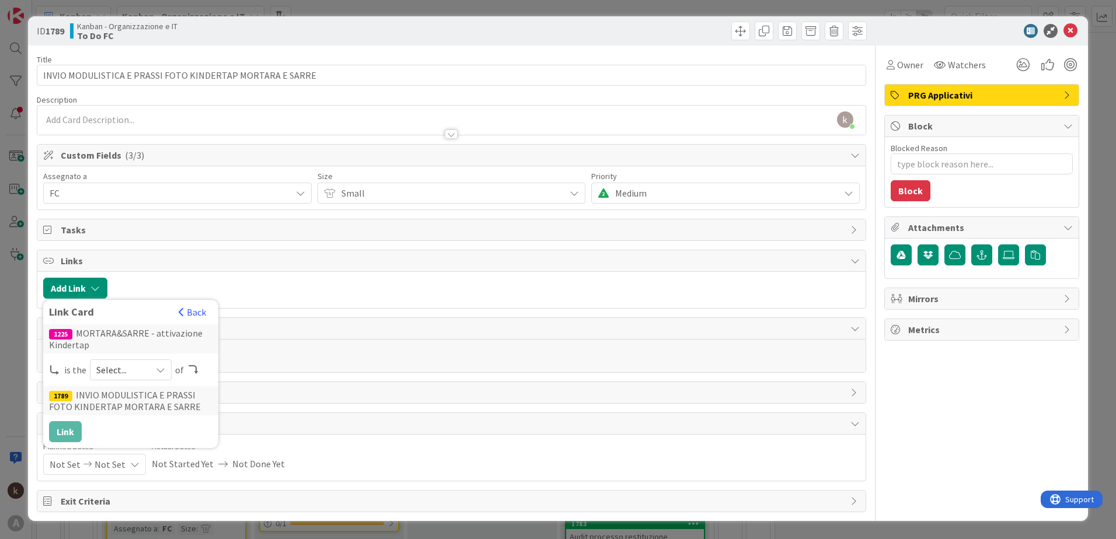
click at [132, 371] on span "Select..." at bounding box center [120, 370] width 49 height 16
click at [132, 400] on span "parent" at bounding box center [193, 398] width 132 height 18
click at [72, 413] on button "Link" at bounding box center [65, 431] width 33 height 21
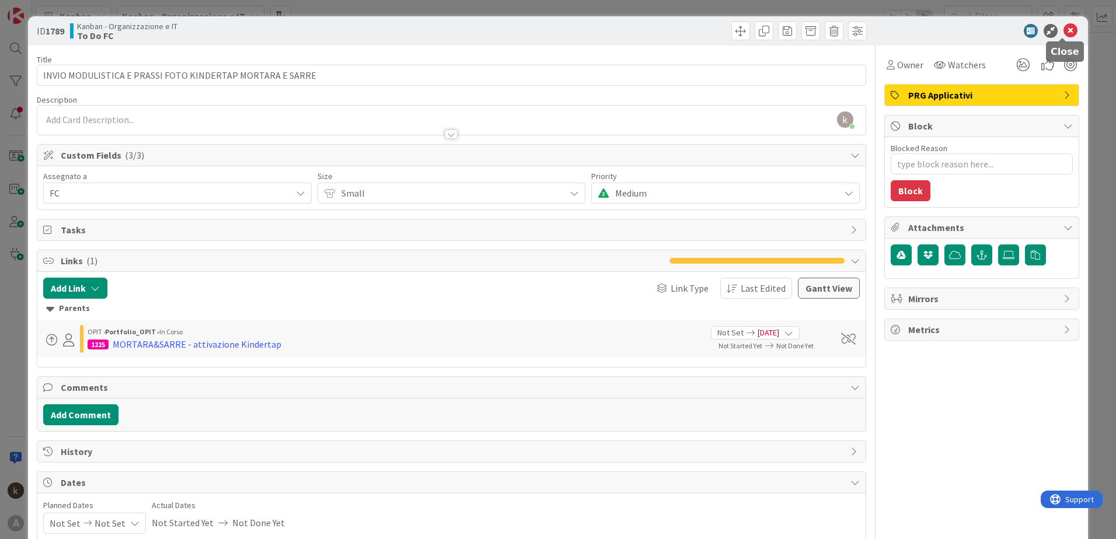
click at [891, 25] on icon at bounding box center [1070, 31] width 14 height 14
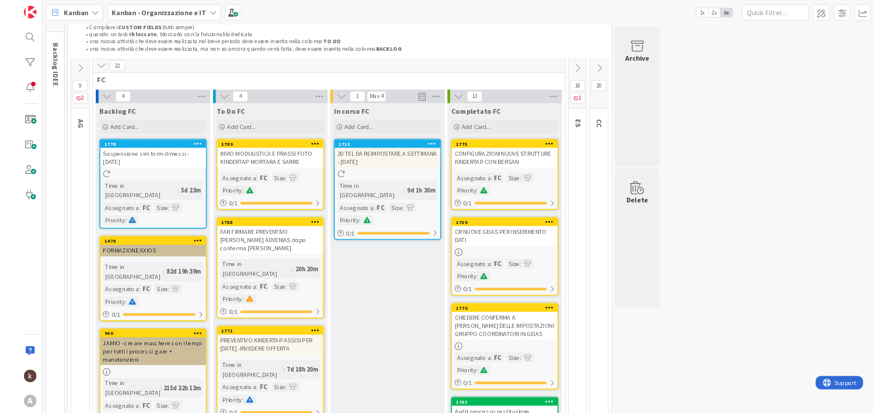
scroll to position [58, 0]
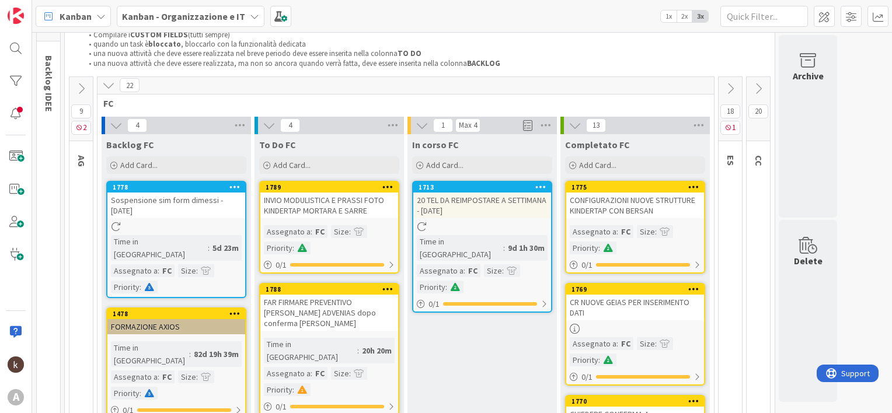
click at [218, 11] on b "Kanban - Organizzazione e IT" at bounding box center [183, 17] width 123 height 12
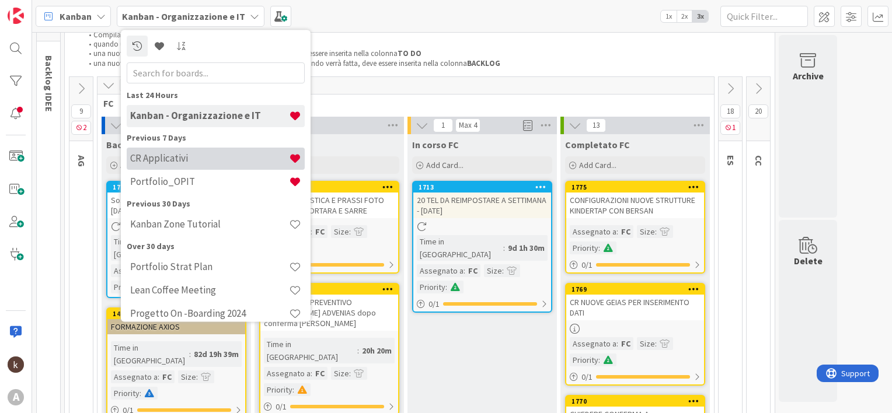
click at [186, 161] on h4 "CR Applicativi" at bounding box center [209, 159] width 159 height 12
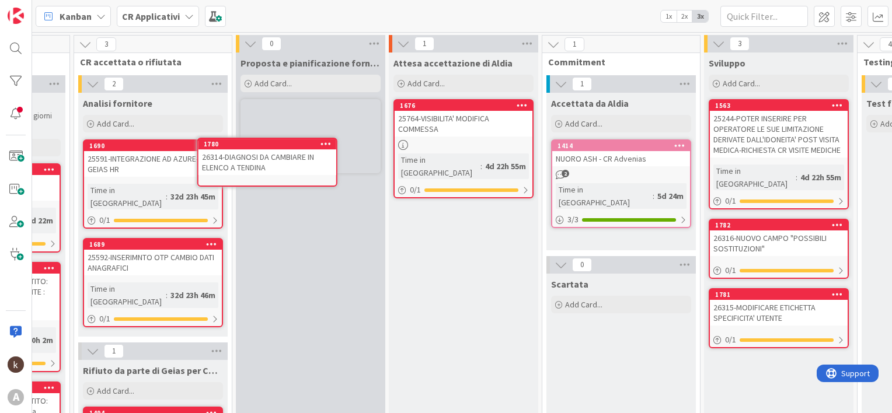
scroll to position [0, 277]
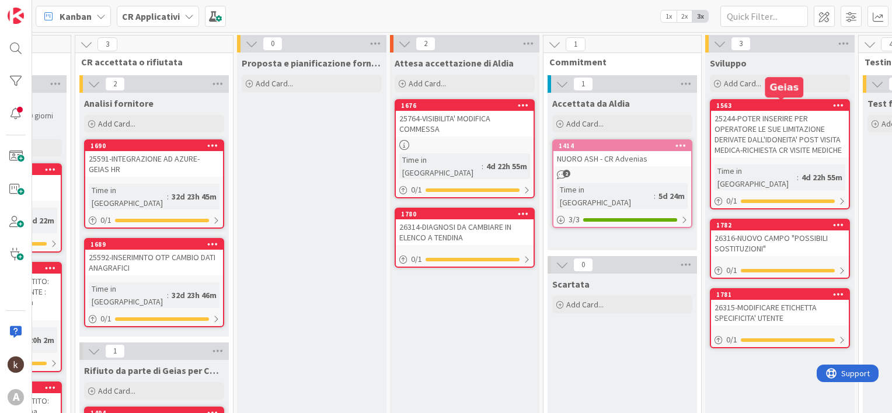
click at [756, 107] on div "1563" at bounding box center [782, 106] width 132 height 8
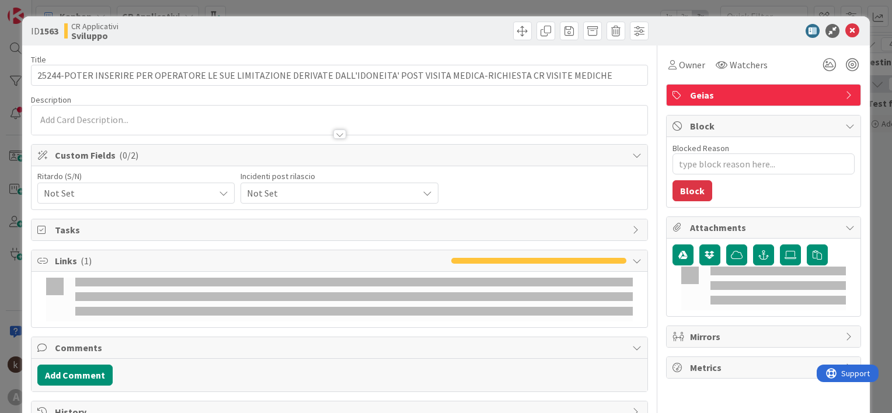
type textarea "x"
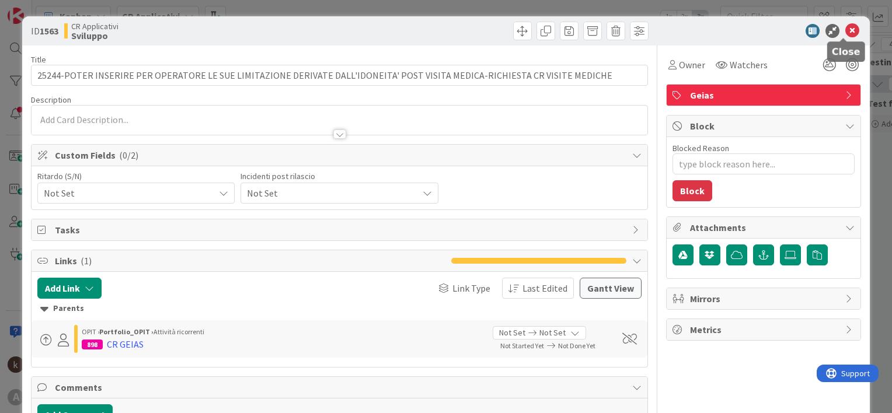
click at [845, 27] on icon at bounding box center [852, 31] width 14 height 14
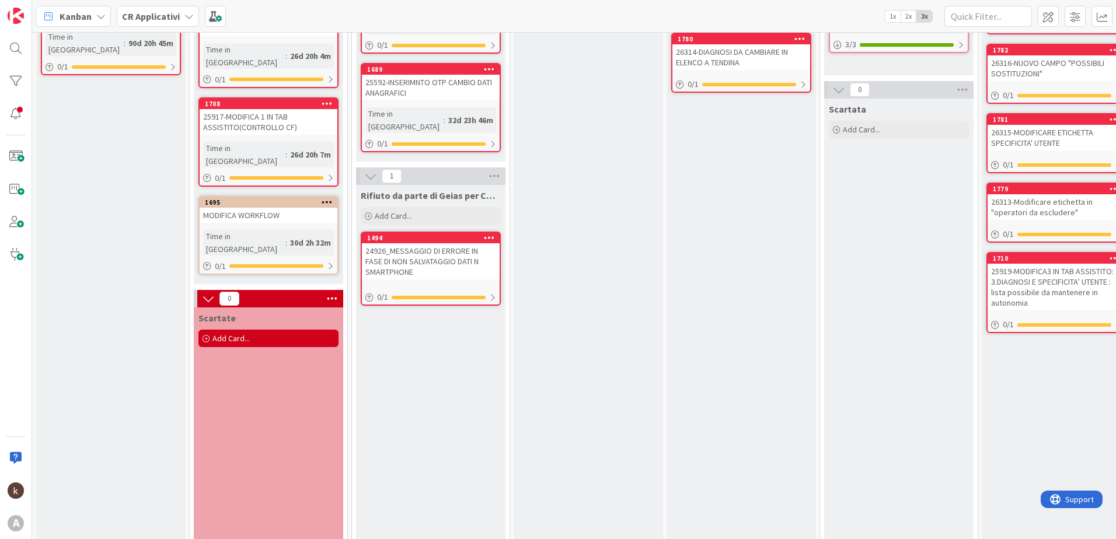
scroll to position [175, 0]
